Goal: Task Accomplishment & Management: Complete application form

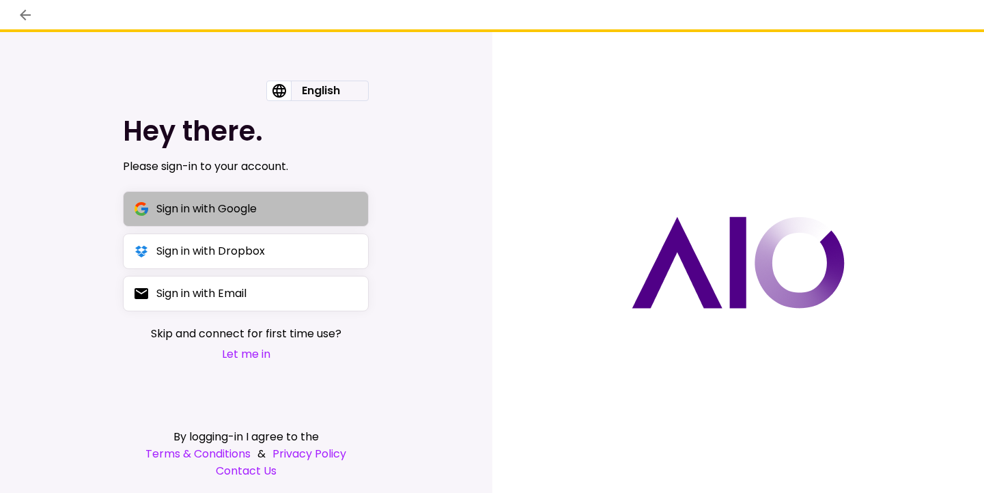
click at [319, 197] on button "Sign in with Google" at bounding box center [246, 208] width 246 height 35
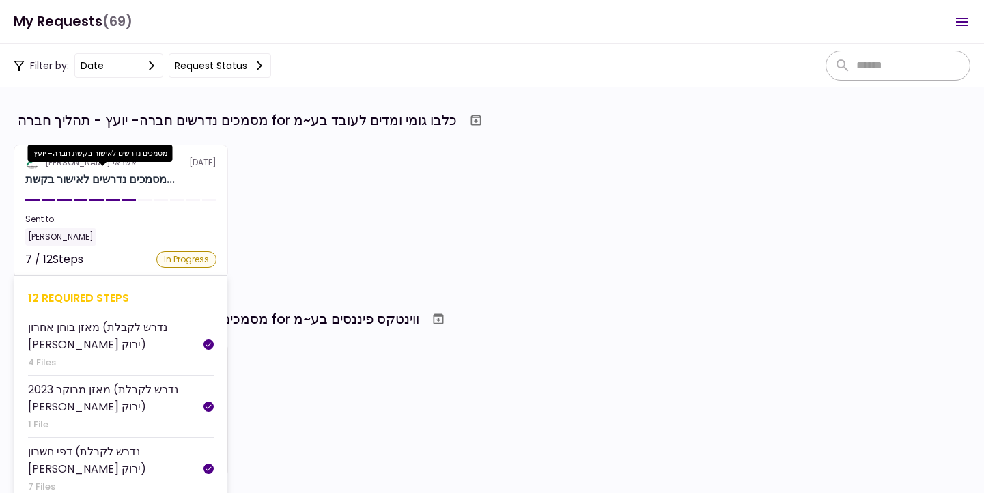
click at [132, 179] on div "מסמכים נדרשים לאישור בקשת..." at bounding box center [99, 179] width 149 height 16
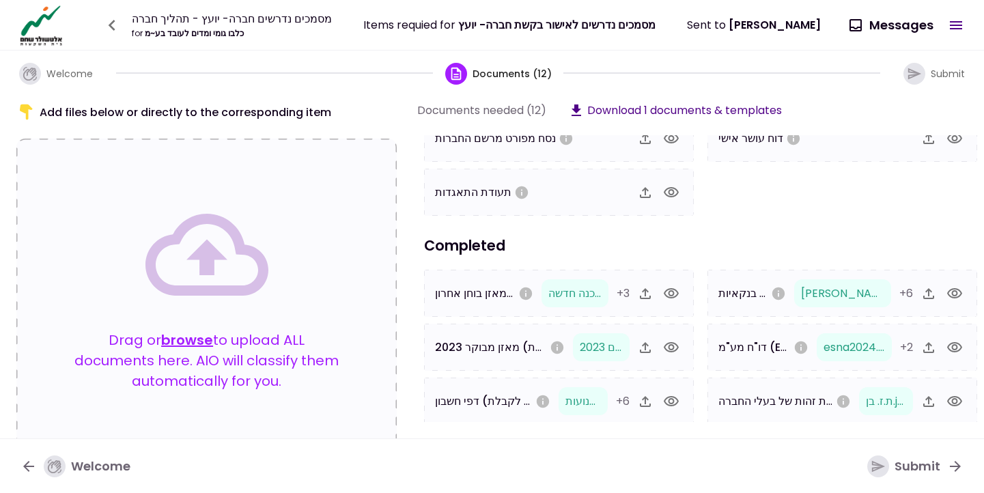
scroll to position [114, 0]
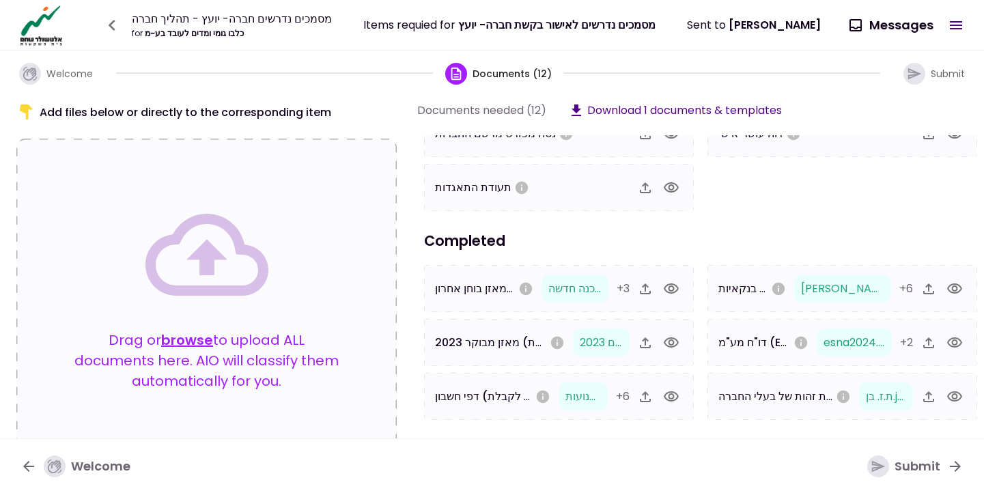
click at [670, 286] on icon "button" at bounding box center [670, 288] width 15 height 10
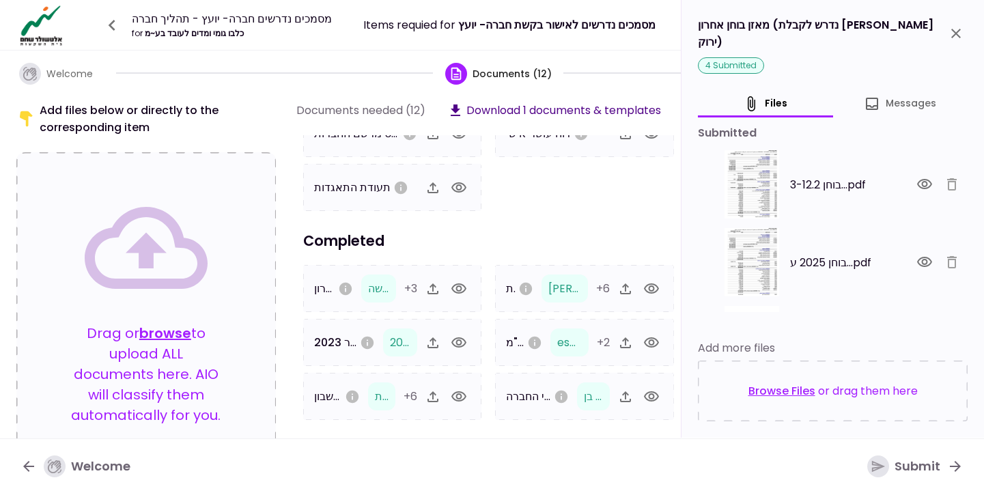
click at [956, 30] on icon "close" at bounding box center [955, 33] width 16 height 16
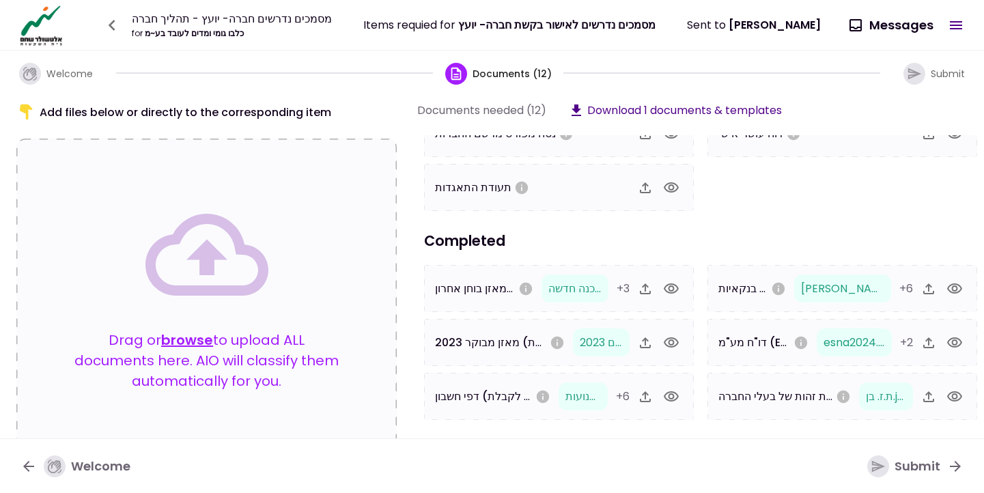
click at [679, 343] on button "button" at bounding box center [670, 342] width 23 height 23
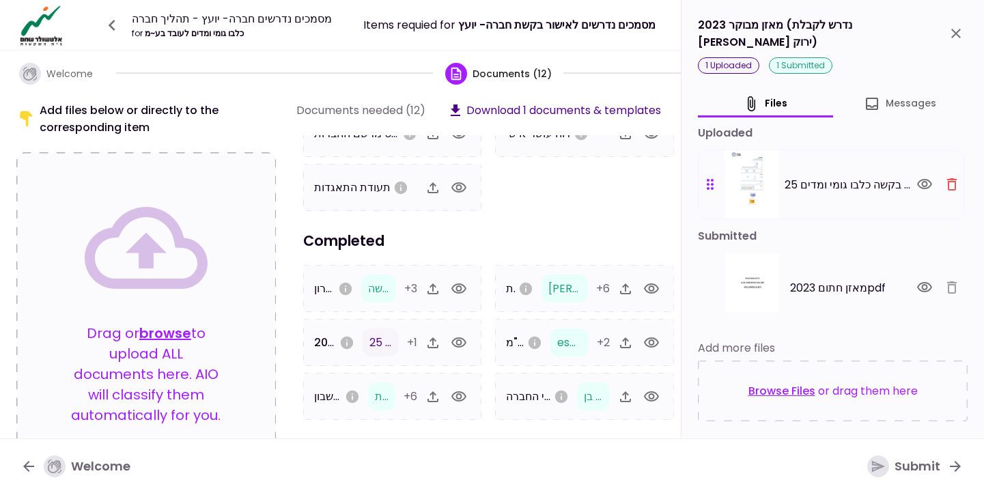
click at [898, 463] on div "Submit" at bounding box center [903, 466] width 73 height 22
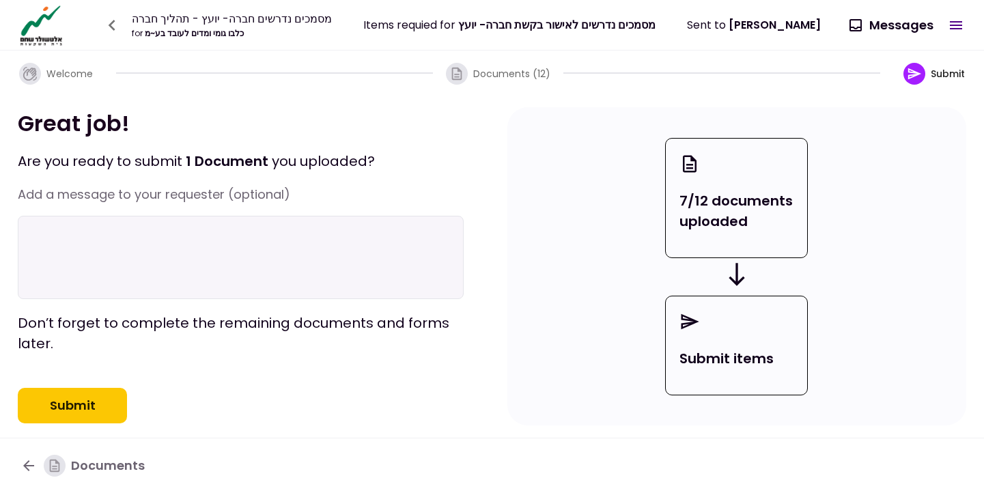
click at [90, 420] on button "Submit" at bounding box center [72, 405] width 109 height 35
